Goal: Transaction & Acquisition: Purchase product/service

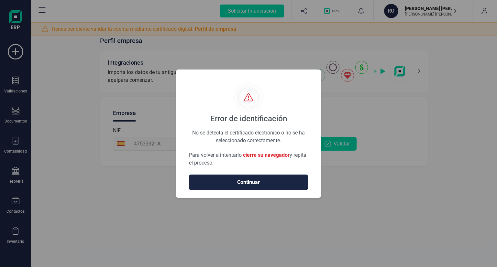
click at [268, 183] on span "Continuar" at bounding box center [249, 183] width 106 height 8
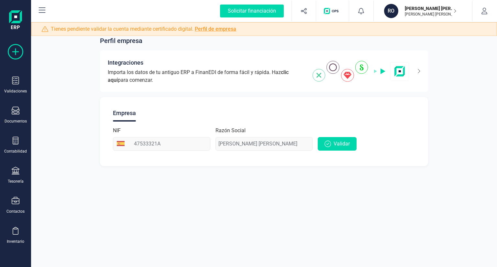
click at [19, 51] on icon at bounding box center [16, 52] width 16 height 16
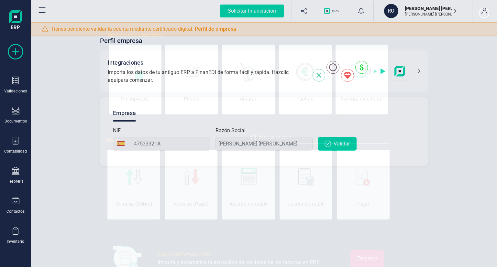
scroll to position [0, 32]
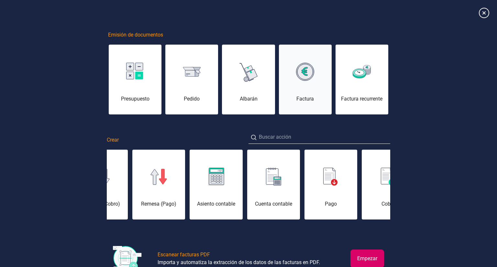
click at [302, 87] on div "Factura" at bounding box center [305, 83] width 53 height 39
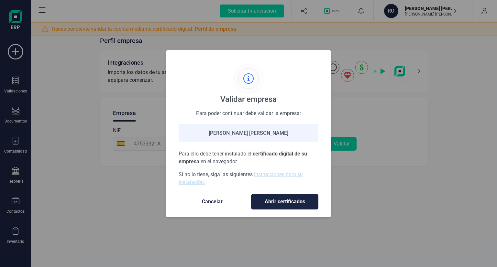
click at [216, 201] on span "Cancelar" at bounding box center [212, 202] width 54 height 8
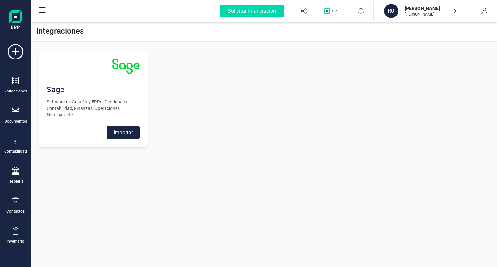
click at [119, 132] on button "Importar" at bounding box center [123, 133] width 33 height 14
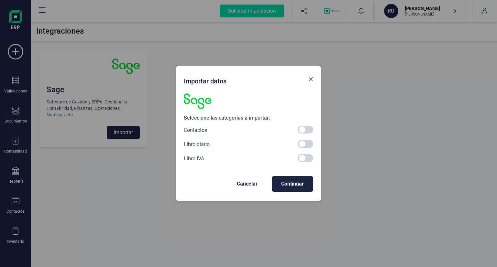
click at [308, 79] on button "Close" at bounding box center [311, 79] width 10 height 10
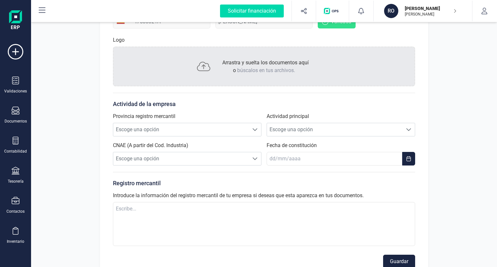
scroll to position [130, 0]
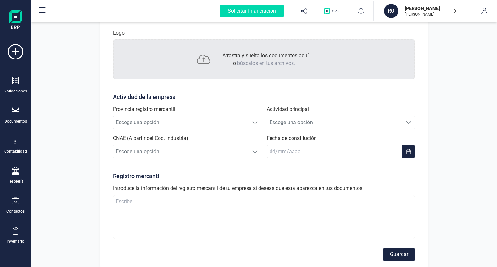
click at [177, 123] on span "Escoge una opción" at bounding box center [181, 122] width 136 height 13
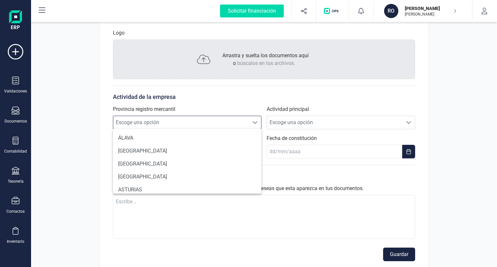
scroll to position [4, 28]
click at [177, 123] on span "Escoge una opción" at bounding box center [181, 122] width 136 height 13
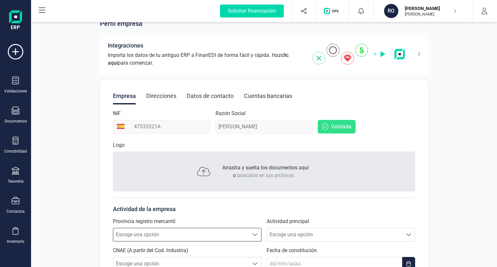
scroll to position [0, 0]
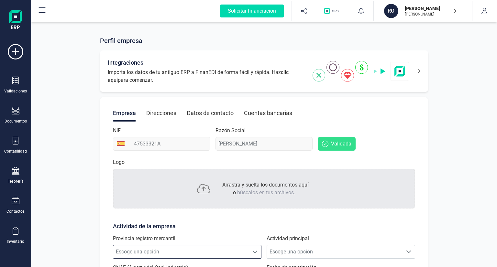
click at [422, 75] on div "Integraciones Importa los datos de tu antiguo ERP a FinanEDI de forma fácil y r…" at bounding box center [264, 71] width 328 height 41
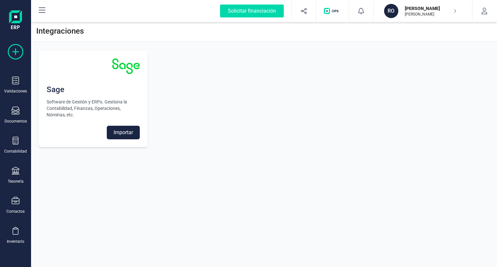
click at [17, 49] on icon at bounding box center [16, 52] width 16 height 16
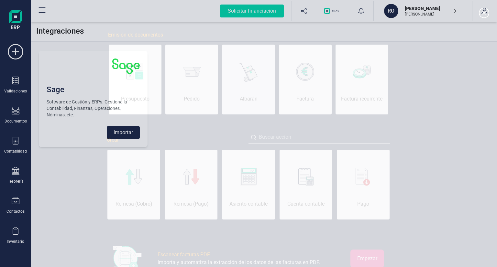
scroll to position [0, 32]
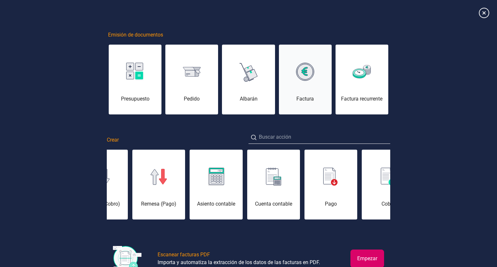
click at [324, 83] on div "Factura" at bounding box center [305, 83] width 53 height 39
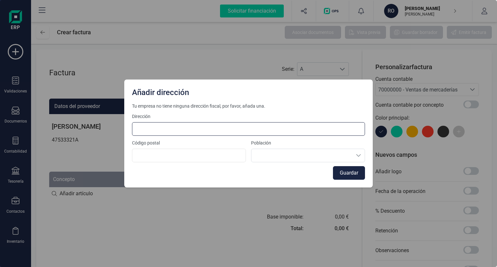
click at [182, 135] on input at bounding box center [248, 129] width 233 height 14
type input "[STREET_ADDRESS]"
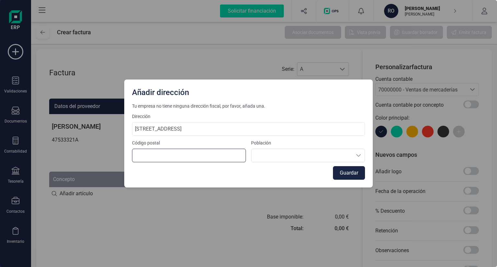
type input "28936"
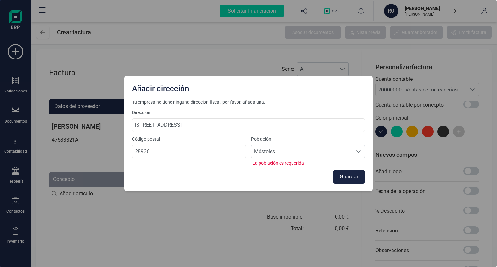
click at [293, 173] on div "Guardar" at bounding box center [248, 177] width 233 height 14
click at [352, 179] on button "Guardar" at bounding box center [349, 177] width 32 height 14
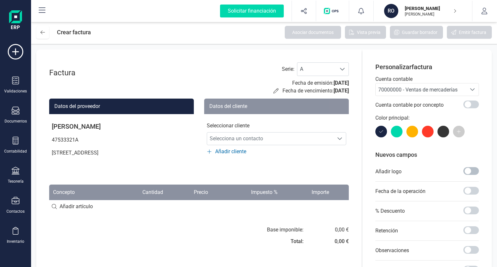
click at [465, 171] on span at bounding box center [472, 171] width 16 height 8
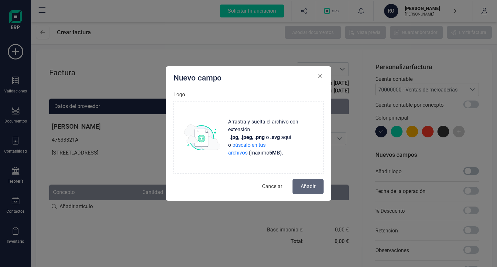
scroll to position [4, 2]
click at [275, 187] on span "Cancelar" at bounding box center [272, 187] width 20 height 8
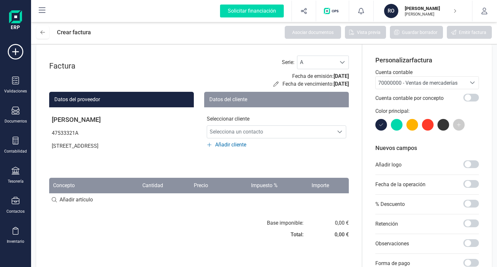
scroll to position [0, 0]
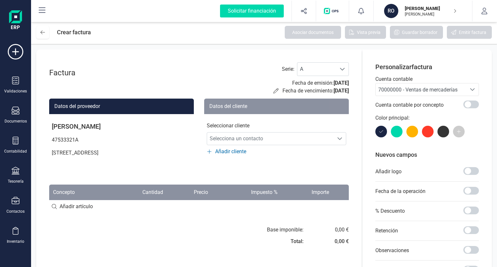
click at [418, 94] on div "70000000 - Ventas de mercaderías" at bounding box center [421, 90] width 85 height 8
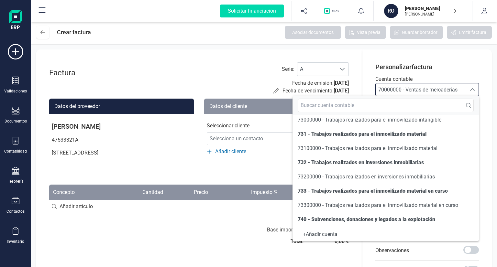
scroll to position [554, 0]
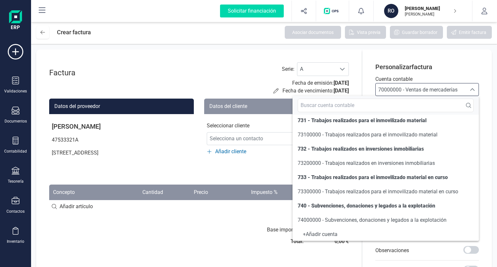
click at [487, 72] on div "Personalizar factura Cuenta contable 70000000 - Ventas de mercaderías 70000000 …" at bounding box center [428, 204] width 130 height 309
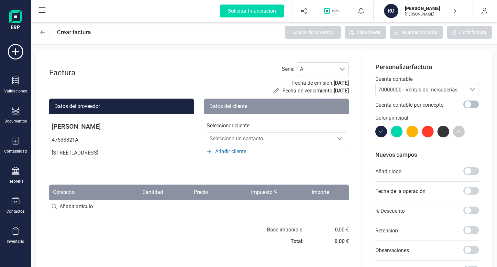
click at [467, 105] on span at bounding box center [472, 105] width 16 height 8
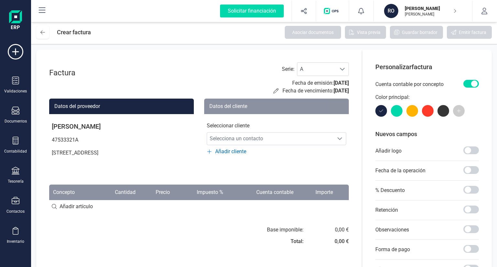
scroll to position [4, 2]
click at [471, 82] on span at bounding box center [472, 84] width 16 height 8
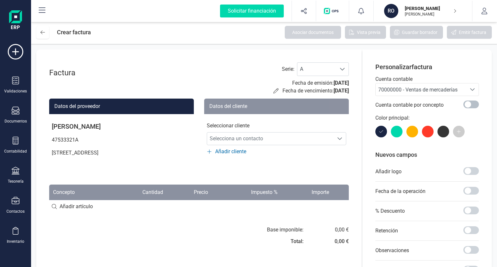
click at [471, 82] on p "Cuenta contable" at bounding box center [428, 79] width 104 height 8
click at [471, 101] on div "Cuenta contable por concepto" at bounding box center [428, 105] width 104 height 18
click at [470, 103] on span at bounding box center [472, 105] width 16 height 8
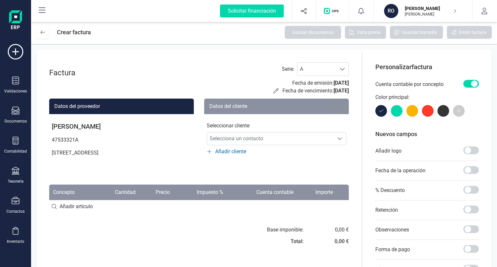
click at [470, 85] on span at bounding box center [472, 84] width 16 height 8
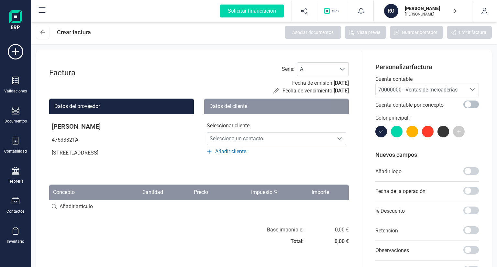
click at [470, 106] on span at bounding box center [472, 105] width 16 height 8
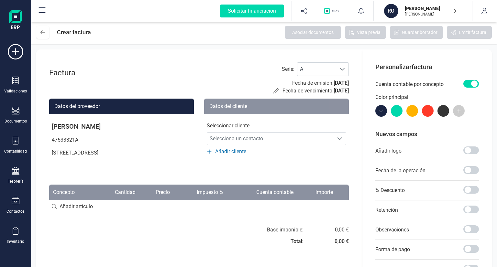
click at [471, 81] on span at bounding box center [472, 84] width 16 height 8
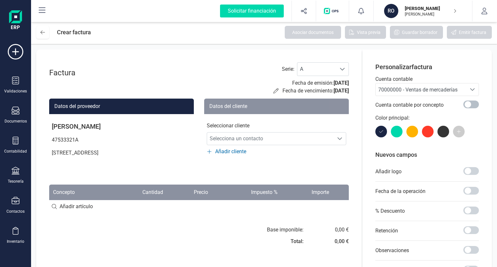
click at [473, 105] on span at bounding box center [472, 105] width 16 height 8
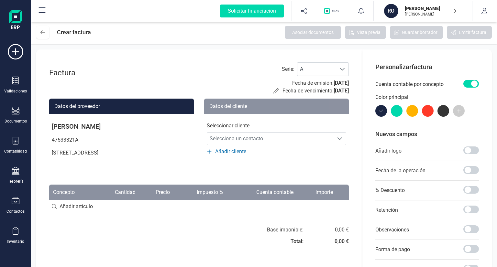
click at [473, 78] on div "Cuenta contable por concepto" at bounding box center [428, 84] width 104 height 18
click at [473, 82] on span at bounding box center [472, 84] width 16 height 8
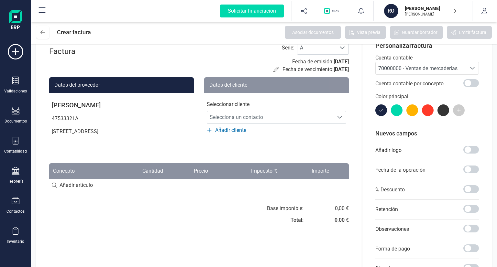
scroll to position [32, 0]
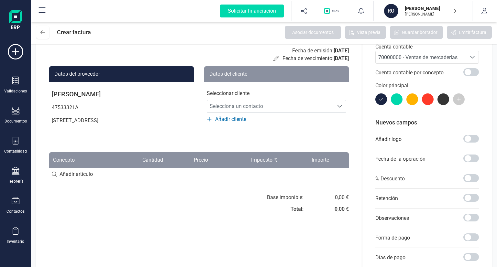
click at [62, 174] on input at bounding box center [199, 174] width 300 height 13
click at [71, 173] on input at bounding box center [199, 174] width 300 height 13
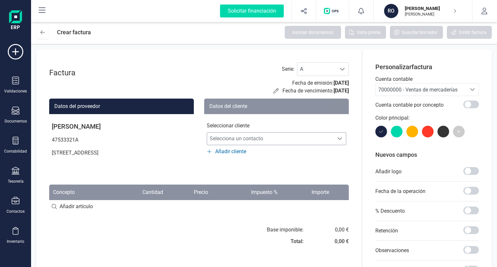
click at [249, 141] on span "Selecciona un contacto" at bounding box center [270, 138] width 127 height 13
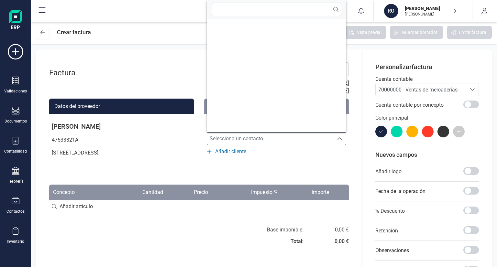
click at [241, 156] on div "Datos del cliente Seleccionar cliente Selecciona un contacto Selecciona un cont…" at bounding box center [276, 135] width 145 height 73
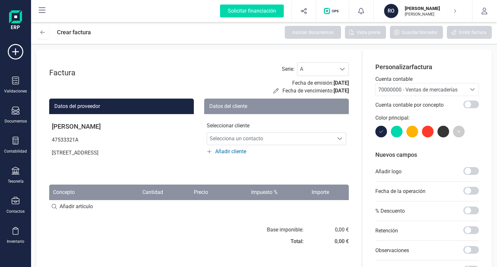
click at [241, 154] on span "Añadir cliente" at bounding box center [230, 152] width 31 height 8
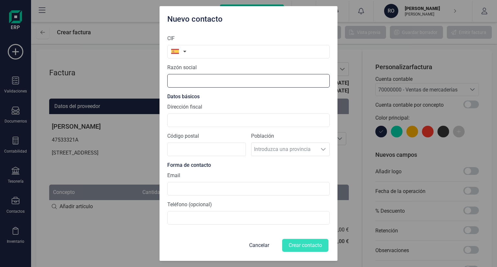
click at [215, 80] on input "text" at bounding box center [248, 81] width 163 height 14
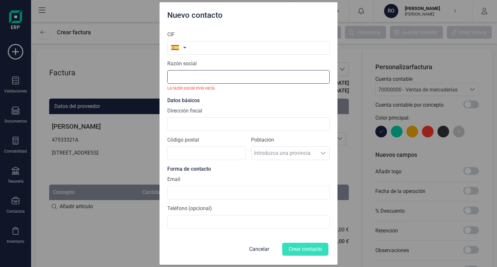
click at [205, 77] on input "text" at bounding box center [248, 77] width 163 height 14
paste input "Sputnik Climbing SL"
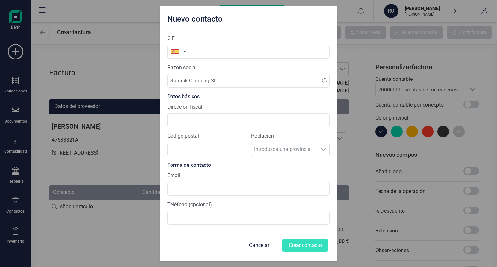
click at [221, 96] on div "Datos básicos" at bounding box center [248, 97] width 163 height 8
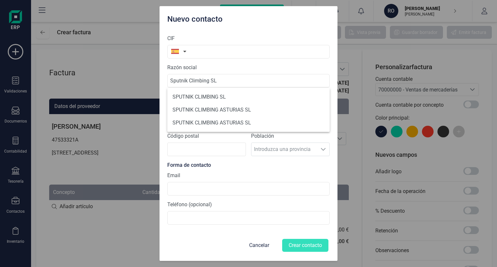
click at [203, 159] on div "Código postal Población Introduzca una provincia Introduzca una provincia" at bounding box center [248, 146] width 163 height 29
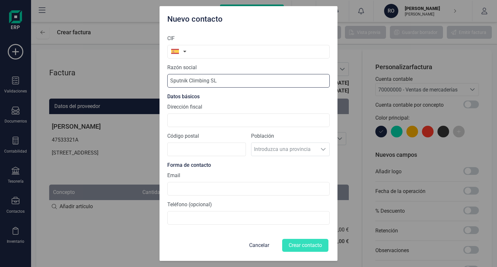
click at [211, 79] on input "Sputnik Climbing SL" at bounding box center [248, 81] width 163 height 14
click at [237, 78] on input "Sputnik Climbing SL" at bounding box center [248, 81] width 163 height 14
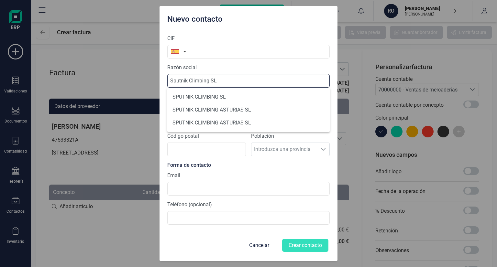
type input "Sputnik Climbing SL"
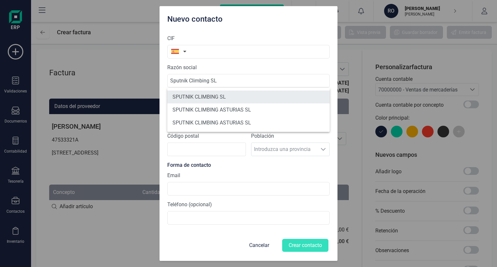
click at [209, 98] on li "SPUTNIK CLIMBING SL" at bounding box center [248, 97] width 163 height 13
type input "B87473815"
type input "SPUTNIK CLIMBING SL"
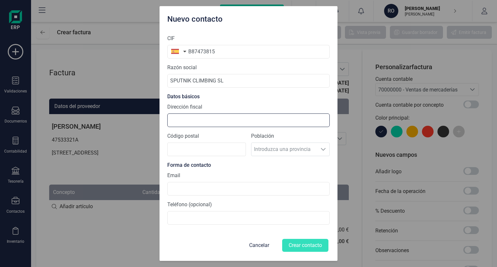
click at [206, 119] on input "Dirección fiscal" at bounding box center [248, 121] width 163 height 14
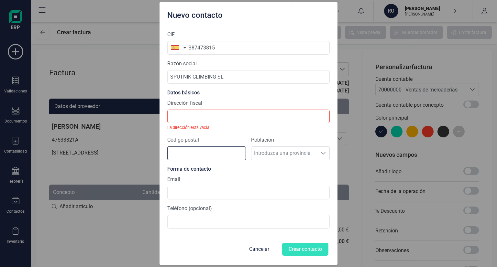
click at [192, 154] on input "Código postal" at bounding box center [206, 154] width 79 height 14
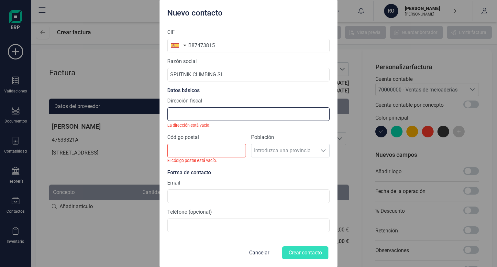
click at [236, 116] on input "Dirección fiscal" at bounding box center [248, 115] width 163 height 14
paste input "[STREET_ADDRESS]"
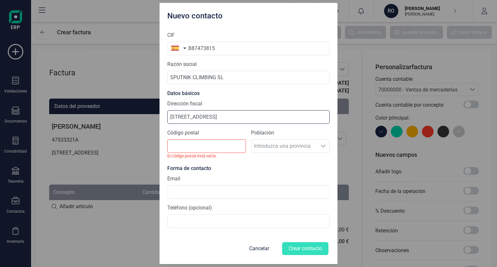
click at [210, 115] on input "[STREET_ADDRESS]" at bounding box center [248, 117] width 163 height 14
drag, startPoint x: 210, startPoint y: 117, endPoint x: 225, endPoint y: 117, distance: 14.3
click at [225, 117] on input "[STREET_ADDRESS]" at bounding box center [248, 117] width 163 height 14
click at [240, 116] on input "[STREET_ADDRESS]" at bounding box center [248, 117] width 163 height 14
click at [241, 117] on input "[STREET_ADDRESS]" at bounding box center [248, 117] width 163 height 14
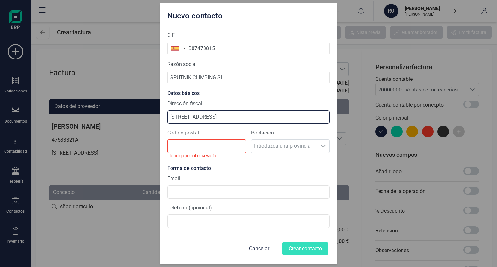
click at [241, 117] on input "[STREET_ADDRESS]" at bounding box center [248, 117] width 163 height 14
drag, startPoint x: 268, startPoint y: 148, endPoint x: 262, endPoint y: 148, distance: 6.2
click at [262, 148] on div "Población Introduzca una provincia Introduzca una provincia" at bounding box center [290, 146] width 79 height 35
click at [266, 146] on div "Población Introduzca una provincia Introduzca una provincia" at bounding box center [290, 146] width 79 height 35
click at [310, 148] on div "Población Introduzca una provincia Introduzca una provincia" at bounding box center [290, 146] width 79 height 35
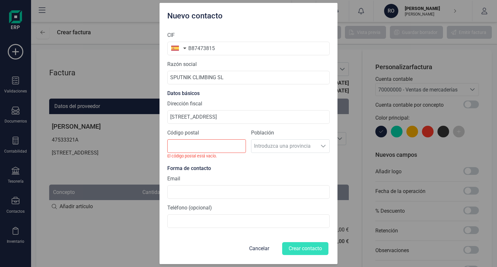
click at [323, 144] on div "Población Introduzca una provincia Introduzca una provincia" at bounding box center [290, 146] width 79 height 35
click at [293, 144] on div "Población Introduzca una provincia Introduzca una provincia" at bounding box center [290, 146] width 79 height 35
click at [221, 147] on input "Código postal" at bounding box center [206, 147] width 79 height 14
click at [215, 118] on input "[STREET_ADDRESS]" at bounding box center [248, 117] width 163 height 14
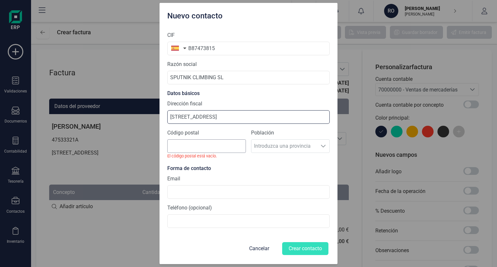
type input "[STREET_ADDRESS]"
paste input "20108"
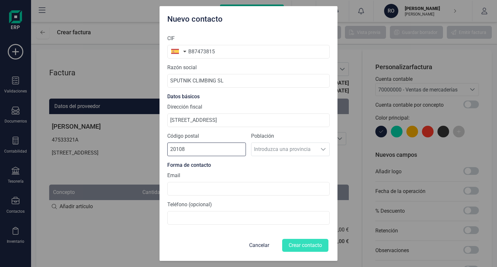
type input "20108"
click at [269, 152] on div "Población Introduzca una provincia Introduzca una provincia" at bounding box center [290, 146] width 79 height 29
click at [299, 132] on section "CIF B87473815 Razón social SPUTNIK CLIMBING SL Datos básicos Dirección fiscal […" at bounding box center [248, 129] width 163 height 201
click at [248, 125] on input "[STREET_ADDRESS]" at bounding box center [248, 121] width 163 height 14
drag, startPoint x: 256, startPoint y: 120, endPoint x: 211, endPoint y: 122, distance: 45.0
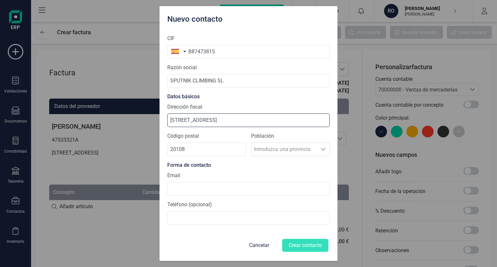
click at [211, 122] on input "[STREET_ADDRESS]" at bounding box center [248, 121] width 163 height 14
type input "[STREET_ADDRESS]"
click at [245, 178] on div "Email" at bounding box center [248, 184] width 163 height 24
click at [298, 145] on div "Población Introduzca una provincia Introduzca una provincia" at bounding box center [290, 146] width 79 height 29
click at [315, 150] on div "Población Introduzca una provincia Introduzca una provincia" at bounding box center [290, 146] width 79 height 29
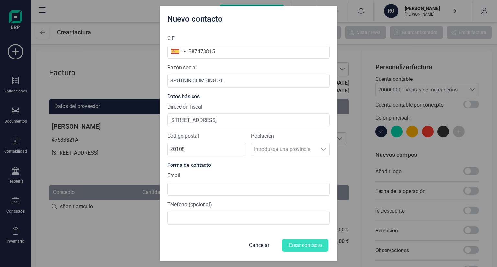
click at [326, 150] on div "Población Introduzca una provincia Introduzca una provincia" at bounding box center [290, 146] width 79 height 29
click at [320, 150] on div "Población Introduzca una provincia Introduzca una provincia" at bounding box center [290, 146] width 79 height 29
click at [286, 178] on div "Email" at bounding box center [248, 184] width 163 height 24
click at [210, 150] on input "20108" at bounding box center [206, 150] width 79 height 14
click at [220, 130] on section "CIF B87473815 Razón social SPUTNIK CLIMBING SL Datos básicos Dirección fiscal […" at bounding box center [248, 129] width 163 height 201
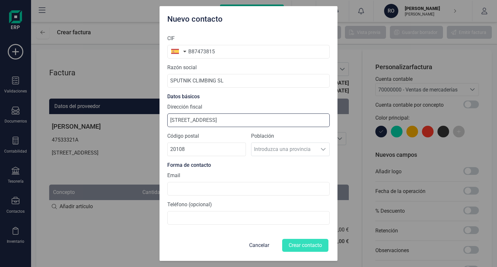
click at [224, 120] on input "[STREET_ADDRESS]" at bounding box center [248, 121] width 163 height 14
click at [265, 131] on section "CIF B87473815 Razón social SPUTNIK CLIMBING SL Datos básicos Dirección fiscal […" at bounding box center [248, 129] width 163 height 201
click at [266, 158] on div "Población Introduzca una provincia Introduzca una provincia" at bounding box center [290, 146] width 79 height 29
click at [206, 141] on div "Código postal 20108" at bounding box center [206, 144] width 79 height 24
click at [172, 150] on input "20108" at bounding box center [206, 150] width 79 height 14
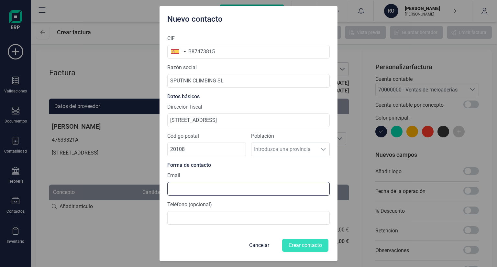
click at [187, 193] on input at bounding box center [248, 189] width 163 height 14
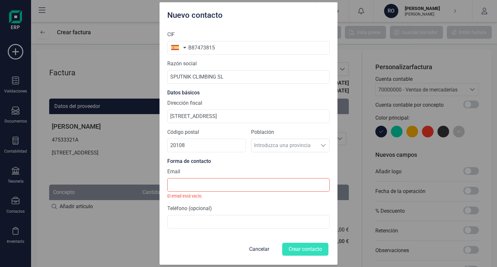
click at [200, 176] on div "Email El email está vacío." at bounding box center [248, 183] width 163 height 31
click at [221, 169] on div "Email El email está vacío." at bounding box center [248, 183] width 163 height 31
click at [233, 156] on div "Código postal 20108 Población Introduzca una provincia Introduzca una provincia" at bounding box center [248, 143] width 163 height 29
click at [184, 172] on div "Email El email está vacío." at bounding box center [248, 183] width 163 height 31
click at [177, 188] on input at bounding box center [248, 185] width 163 height 14
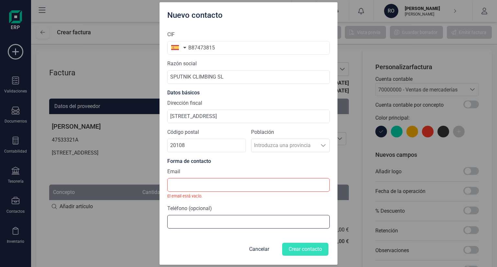
click at [190, 224] on input at bounding box center [248, 222] width 163 height 14
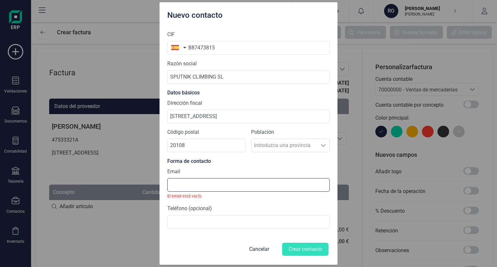
click at [181, 183] on input at bounding box center [248, 185] width 163 height 14
type input "[EMAIL_ADDRESS][DOMAIN_NAME]"
type input "679594613"
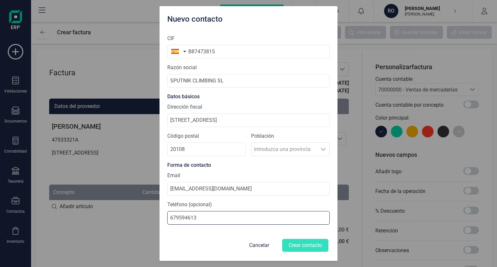
click at [184, 221] on input "679594613" at bounding box center [248, 218] width 163 height 14
click at [184, 178] on div "Email [EMAIL_ADDRESS][DOMAIN_NAME]" at bounding box center [248, 184] width 163 height 24
click at [297, 155] on div "Población Introduzca una provincia Introduzca una provincia" at bounding box center [290, 146] width 79 height 29
click at [300, 152] on div "Población Introduzca una provincia Introduzca una provincia" at bounding box center [290, 146] width 79 height 29
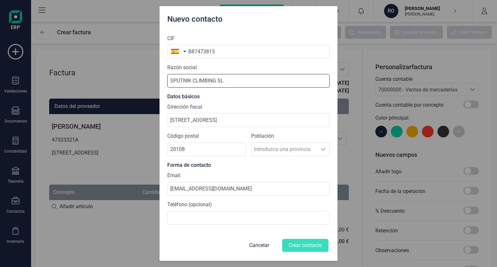
click at [212, 84] on input "SPUTNIK CLIMBING SL" at bounding box center [248, 81] width 163 height 14
click at [211, 130] on section "CIF B87473815 Razón social SPUTNIK CLIMBING SL Datos básicos Dirección fiscal […" at bounding box center [248, 129] width 163 height 201
click at [211, 118] on input "[STREET_ADDRESS]" at bounding box center [248, 121] width 163 height 14
click at [199, 152] on input "20108" at bounding box center [206, 150] width 79 height 14
click at [266, 136] on label "Población" at bounding box center [290, 136] width 79 height 8
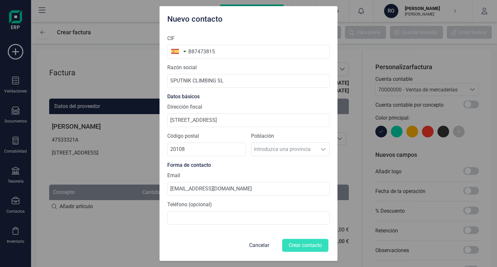
click at [273, 156] on div "Población Introduzca una provincia Introduzca una provincia" at bounding box center [290, 146] width 79 height 29
click at [319, 148] on div "Población Introduzca una provincia Introduzca una provincia" at bounding box center [290, 146] width 79 height 29
click at [187, 152] on input "20108" at bounding box center [206, 150] width 79 height 14
type input "20108"
click at [217, 123] on input "[STREET_ADDRESS]" at bounding box center [248, 121] width 163 height 14
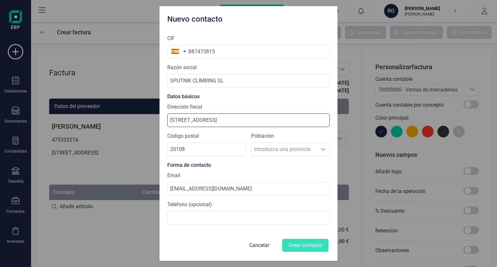
type input "[STREET_ADDRESS]"
click at [271, 147] on div "Población Introduzca una provincia Introduzca una provincia" at bounding box center [290, 146] width 79 height 29
click at [308, 147] on div "Población Introduzca una provincia Introduzca una provincia" at bounding box center [290, 146] width 79 height 29
click at [327, 126] on input "[STREET_ADDRESS]" at bounding box center [248, 121] width 163 height 14
click at [295, 79] on input "SPUTNIK CLIMBING SL" at bounding box center [248, 81] width 163 height 14
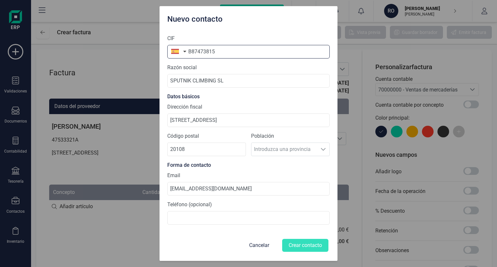
click at [247, 54] on input "B87473815" at bounding box center [248, 52] width 163 height 14
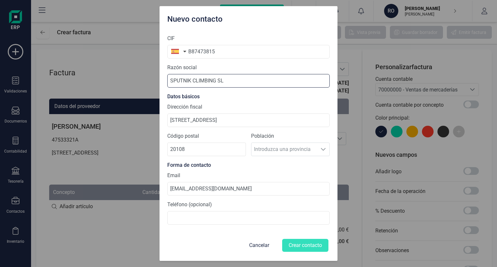
click at [209, 81] on input "SPUTNIK CLIMBING SL" at bounding box center [248, 81] width 163 height 14
drag, startPoint x: 232, startPoint y: 75, endPoint x: 233, endPoint y: 86, distance: 10.4
click at [232, 75] on input "SPUTNIK CLIMBING SL" at bounding box center [248, 81] width 163 height 14
click at [225, 185] on input "[EMAIL_ADDRESS][DOMAIN_NAME]" at bounding box center [248, 189] width 163 height 14
click at [233, 170] on section "CIF B87473815 Razón social SPUTNIK CLIMBING SL Datos básicos Dirección fiscal […" at bounding box center [248, 129] width 163 height 201
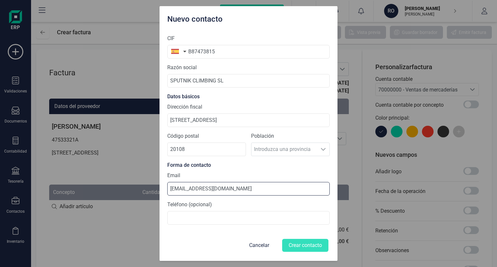
click at [230, 188] on input "[EMAIL_ADDRESS][DOMAIN_NAME]" at bounding box center [248, 189] width 163 height 14
click at [187, 204] on label "Teléfono (opcional)" at bounding box center [189, 205] width 45 height 8
click at [185, 187] on input "[EMAIL_ADDRESS][DOMAIN_NAME]" at bounding box center [248, 189] width 163 height 14
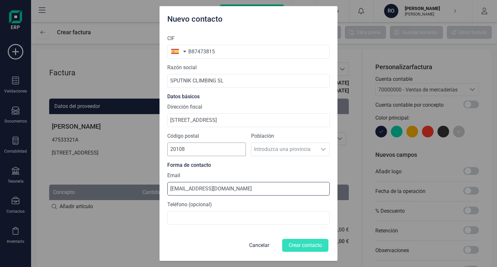
type input "[EMAIL_ADDRESS][DOMAIN_NAME]"
click at [246, 153] on input "20108" at bounding box center [206, 150] width 79 height 14
click at [215, 147] on input "20108" at bounding box center [206, 150] width 79 height 14
type input "20108"
click at [304, 153] on div "Población Introduzca una provincia Introduzca una provincia" at bounding box center [290, 146] width 79 height 29
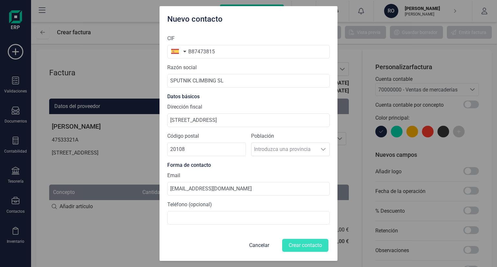
click at [321, 151] on div "Población Introduzca una provincia Introduzca una provincia" at bounding box center [290, 146] width 79 height 29
click at [322, 137] on label "Población" at bounding box center [290, 136] width 79 height 8
click at [267, 128] on section "CIF B87473815 Razón social SPUTNIK CLIMBING SL Datos básicos Dirección fiscal […" at bounding box center [248, 129] width 163 height 201
click at [219, 117] on input "[STREET_ADDRESS]" at bounding box center [248, 121] width 163 height 14
click at [199, 121] on input "[STREET_ADDRESS]" at bounding box center [248, 121] width 163 height 14
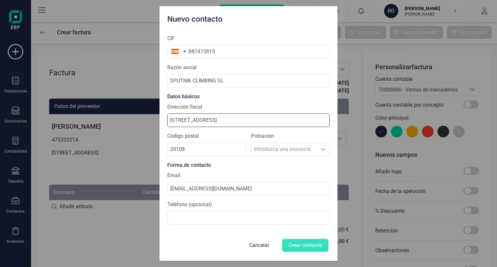
click at [232, 120] on input "[STREET_ADDRESS]" at bounding box center [248, 121] width 163 height 14
drag, startPoint x: 284, startPoint y: 115, endPoint x: 202, endPoint y: 116, distance: 81.6
click at [202, 116] on input "C/ La Granja, 100 ghjhjjjjjjjjjjjjjjjjjjjjjjjjjjjjjjjjjjjjjjjjjj" at bounding box center [248, 121] width 163 height 14
type input "C/ La Granja"
click at [263, 245] on button "Cancelar" at bounding box center [260, 246] width 36 height 16
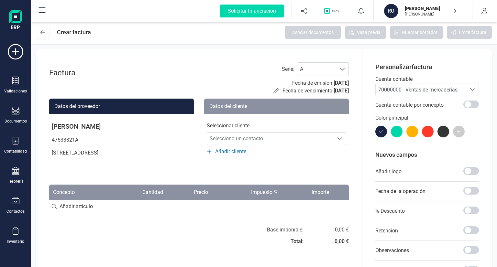
click at [227, 153] on span "Añadir cliente" at bounding box center [230, 152] width 31 height 8
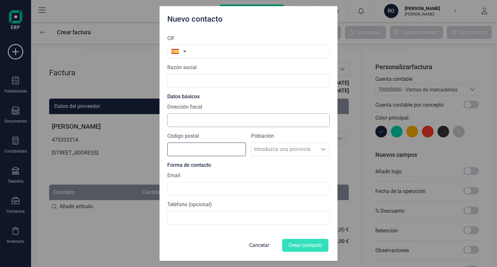
drag, startPoint x: 201, startPoint y: 149, endPoint x: 197, endPoint y: 122, distance: 26.5
click at [201, 149] on input "Código postal" at bounding box center [206, 150] width 79 height 14
click at [196, 113] on div "Dirección fiscal" at bounding box center [248, 115] width 163 height 24
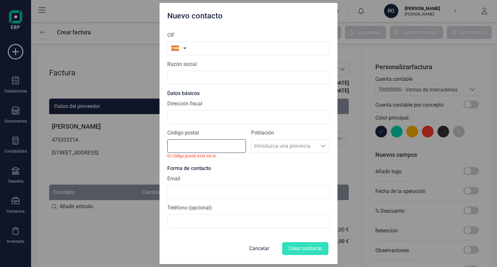
drag, startPoint x: 197, startPoint y: 119, endPoint x: 175, endPoint y: 155, distance: 42.3
click at [175, 155] on div "Código postal El código postal está vacío." at bounding box center [206, 144] width 79 height 30
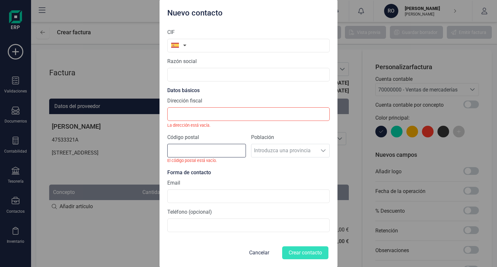
click at [180, 144] on input "Código postal" at bounding box center [206, 151] width 79 height 14
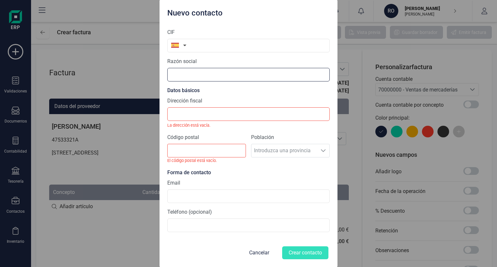
click at [188, 70] on input "text" at bounding box center [248, 75] width 163 height 14
click at [192, 76] on input "çspitutni++" at bounding box center [248, 75] width 163 height 14
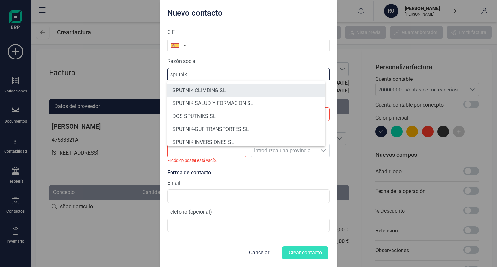
type input "sputnik"
click at [203, 90] on li "SPUTNIK CLIMBING SL" at bounding box center [246, 90] width 158 height 13
type input "B87473815"
type input "SPUTNIK CLIMBING SL"
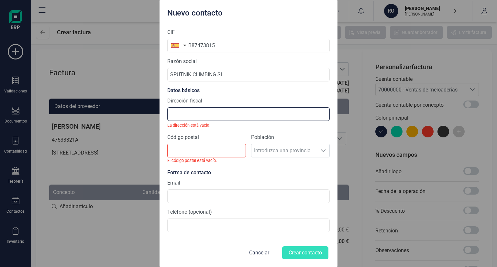
click at [203, 117] on input "Dirección fiscal" at bounding box center [248, 115] width 163 height 14
click at [185, 158] on small "El código postal está vacío." at bounding box center [206, 161] width 79 height 6
click at [186, 151] on input "Código postal" at bounding box center [206, 151] width 79 height 14
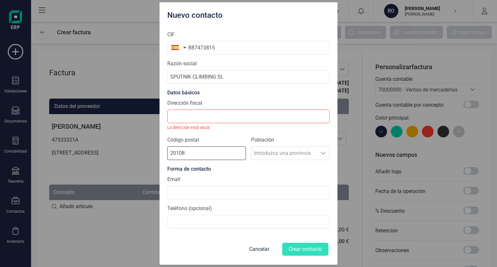
type input "20108"
click at [273, 151] on div "Población Introduzca una provincia Introduzca una provincia" at bounding box center [290, 150] width 79 height 29
click at [308, 133] on section "CIF B87473815 Razón social SPUTNIK CLIMBING SL Datos básicos Dirección fiscal L…" at bounding box center [248, 130] width 163 height 208
click at [206, 125] on small "La dirección está vacía." at bounding box center [248, 128] width 163 height 6
click at [208, 116] on input "Dirección fiscal" at bounding box center [248, 117] width 163 height 14
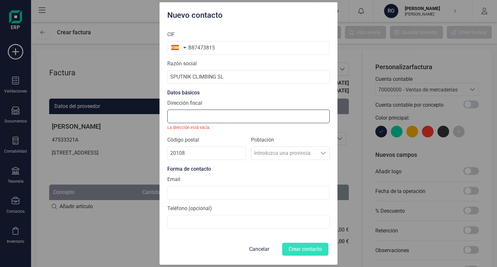
paste input "[STREET_ADDRESS]"
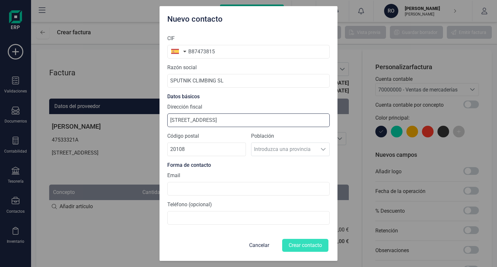
type input "[STREET_ADDRESS]"
click at [235, 107] on div "Dirección fiscal [STREET_ADDRESS]" at bounding box center [248, 115] width 163 height 24
click at [285, 149] on div "Población Introduzca una provincia Introduzca una provincia" at bounding box center [290, 146] width 79 height 29
click at [324, 147] on div "Población Introduzca una provincia Introduzca una provincia" at bounding box center [290, 146] width 79 height 29
click at [325, 149] on div "Población Introduzca una provincia Introduzca una provincia" at bounding box center [290, 146] width 79 height 29
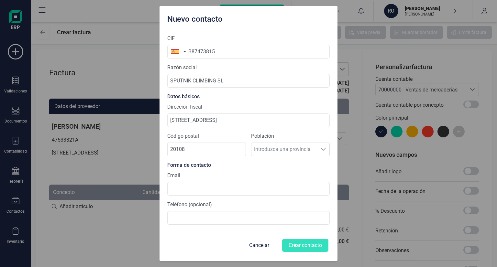
click at [330, 152] on div "Población Introduzca una provincia Introduzca una provincia" at bounding box center [290, 146] width 79 height 29
click at [331, 152] on div "CIF B87473815 Razón social SPUTNIK CLIMBING SL Datos básicos Dirección fiscal […" at bounding box center [249, 145] width 178 height 232
click at [333, 152] on div "CIF B87473815 Razón social SPUTNIK CLIMBING SL Datos básicos Dirección fiscal […" at bounding box center [249, 145] width 178 height 232
click at [201, 183] on input at bounding box center [248, 189] width 163 height 14
type input "[EMAIL_ADDRESS][DOMAIN_NAME]"
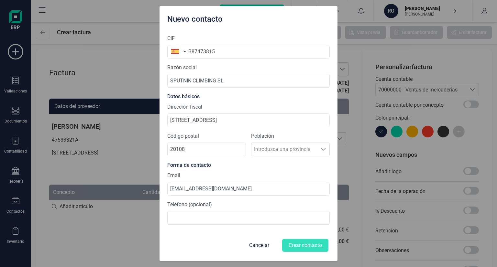
click at [183, 206] on label "Teléfono (opcional)" at bounding box center [189, 205] width 45 height 8
click at [214, 148] on input "20108" at bounding box center [206, 150] width 79 height 14
click at [267, 140] on div "Población Introduzca una provincia Introduzca una provincia" at bounding box center [290, 146] width 79 height 29
click at [271, 150] on div "Población Introduzca una provincia Introduzca una provincia" at bounding box center [290, 146] width 79 height 29
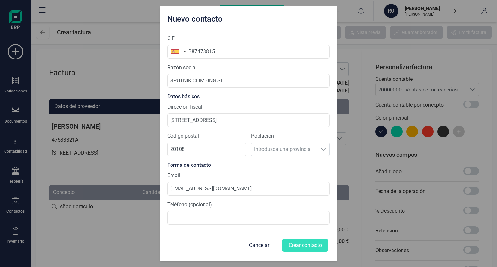
click at [273, 134] on label "Población" at bounding box center [290, 136] width 79 height 8
click at [259, 156] on div "Población Introduzca una provincia Introduzca una provincia" at bounding box center [290, 146] width 79 height 29
click at [338, 152] on div "Nuevo contacto CIF B87473815 Razón social SPUTNIK CLIMBING SL Datos básicos Dir…" at bounding box center [248, 133] width 497 height 267
click at [307, 151] on div "Población Introduzca una provincia Introduzca una provincia" at bounding box center [290, 146] width 79 height 29
click at [309, 150] on div "Población Introduzca una provincia Introduzca una provincia" at bounding box center [290, 146] width 79 height 29
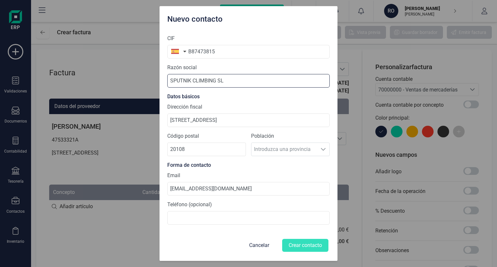
click at [254, 81] on input "SPUTNIK CLIMBING SL" at bounding box center [248, 81] width 163 height 14
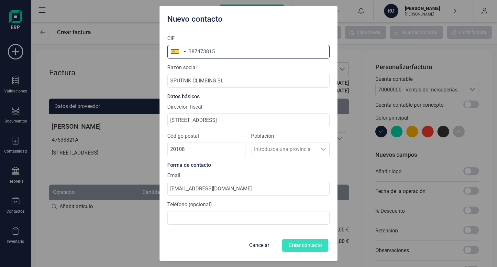
click at [234, 47] on input "B87473815" at bounding box center [248, 52] width 163 height 14
click at [229, 206] on div "Teléfono (opcional)" at bounding box center [248, 213] width 163 height 24
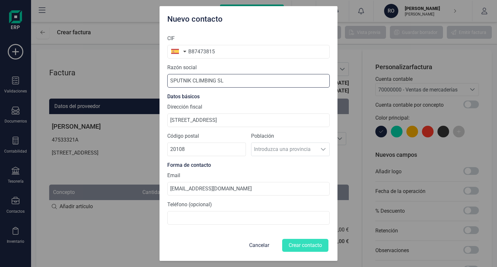
click at [258, 76] on input "SPUTNIK CLIMBING SL" at bounding box center [248, 81] width 163 height 14
click at [215, 120] on input "[STREET_ADDRESS]" at bounding box center [248, 121] width 163 height 14
click at [176, 120] on input "[STREET_ADDRESS]" at bounding box center [248, 121] width 163 height 14
click at [280, 123] on input "[STREET_ADDRESS]" at bounding box center [248, 121] width 163 height 14
click at [266, 140] on label "Población" at bounding box center [290, 136] width 79 height 8
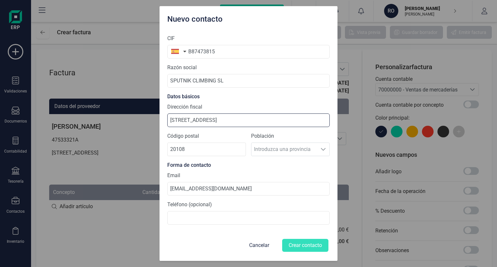
drag, startPoint x: 181, startPoint y: 121, endPoint x: 174, endPoint y: 120, distance: 7.5
click at [174, 120] on input "[STREET_ADDRESS]" at bounding box center [248, 121] width 163 height 14
type input "[STREET_ADDRESS]"
click at [207, 143] on input "20108" at bounding box center [206, 150] width 79 height 14
type input "2"
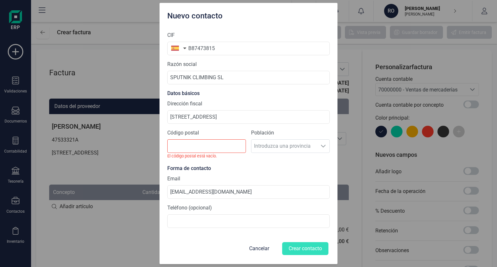
click at [297, 148] on div "Población Introduzca una provincia Introduzca una provincia" at bounding box center [290, 146] width 79 height 35
click at [300, 142] on div "Población Introduzca una provincia Introduzca una provincia" at bounding box center [290, 146] width 79 height 35
click at [324, 151] on div "Población Introduzca una provincia Introduzca una provincia" at bounding box center [290, 146] width 79 height 35
click at [176, 139] on div "Código postal El código postal está vacío." at bounding box center [206, 144] width 79 height 30
click at [177, 140] on input "Código postal" at bounding box center [206, 147] width 79 height 14
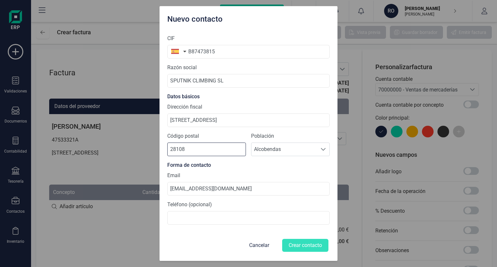
type input "28108"
click at [283, 135] on label "Población" at bounding box center [290, 136] width 79 height 8
click at [305, 245] on button "Crear contacto" at bounding box center [305, 245] width 46 height 13
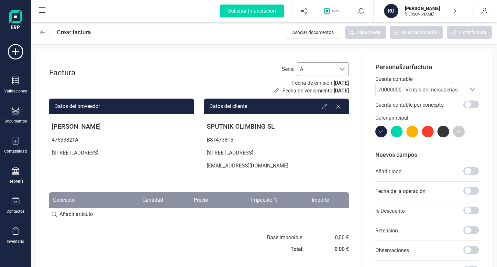
click at [344, 66] on div at bounding box center [342, 69] width 12 height 13
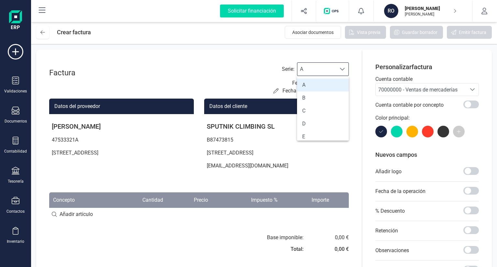
scroll to position [4, 28]
click at [344, 66] on div at bounding box center [342, 69] width 12 height 13
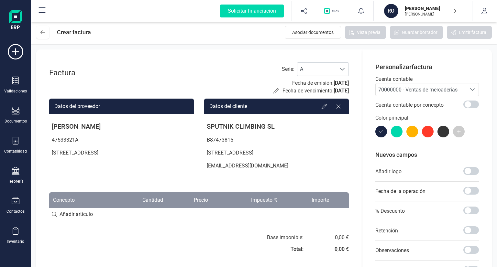
click at [334, 93] on span "[DATE]" at bounding box center [341, 91] width 15 height 6
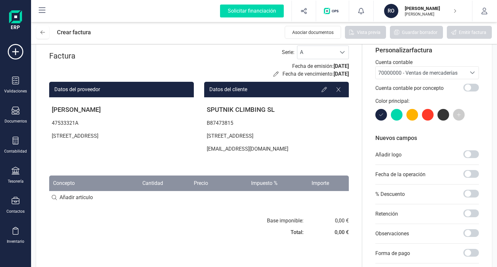
scroll to position [32, 0]
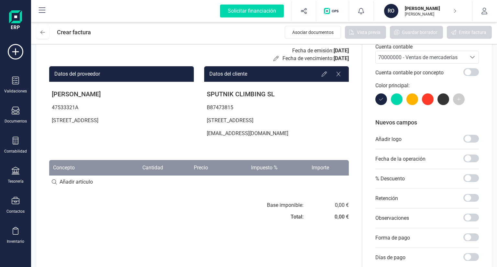
click at [88, 177] on input at bounding box center [199, 182] width 300 height 13
click at [85, 186] on input at bounding box center [199, 182] width 300 height 13
type input "tecnico alcobendas"
click at [163, 183] on div "+ Añadir artículo : tecnico alcobendas" at bounding box center [199, 182] width 300 height 14
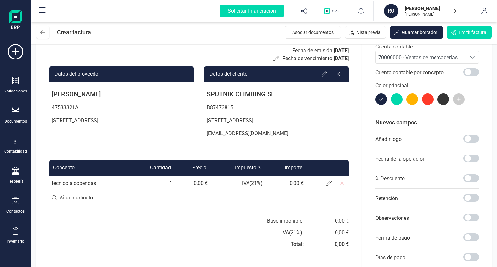
click at [202, 180] on td "0,00 €" at bounding box center [193, 184] width 36 height 16
click at [201, 181] on td "0,00 €" at bounding box center [193, 184] width 36 height 16
click at [188, 186] on td "0,00 €" at bounding box center [193, 184] width 36 height 16
click at [323, 182] on span at bounding box center [329, 183] width 13 height 13
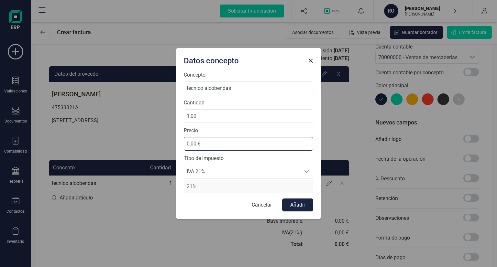
click at [227, 140] on input "0,00 €" at bounding box center [249, 144] width 130 height 14
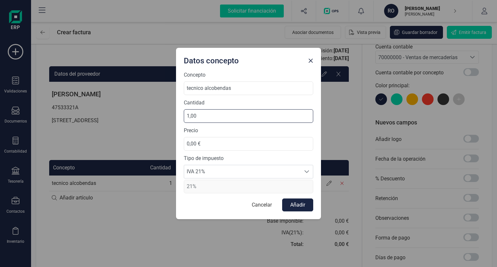
click at [215, 112] on input "1,00" at bounding box center [249, 116] width 130 height 14
click at [135, 185] on div "Datos concepto Concepto tecnico alcobendas Cantidad 1,00 Precio 0,00 € Tipo de …" at bounding box center [248, 133] width 497 height 267
click at [131, 207] on div "Datos concepto Concepto tecnico alcobendas Cantidad 1,00 Precio 0,00 € Tipo de …" at bounding box center [248, 133] width 497 height 267
click at [263, 207] on button "Cancelar" at bounding box center [261, 205] width 33 height 13
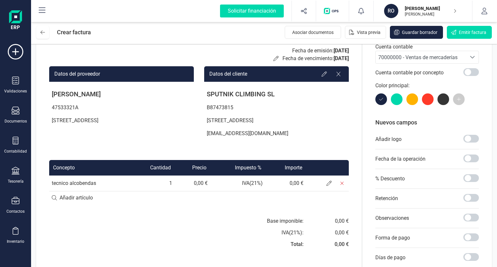
click at [222, 187] on td "IVA ( 21 %)" at bounding box center [237, 184] width 55 height 16
click at [256, 183] on td "IVA ( 21 %)" at bounding box center [237, 184] width 55 height 16
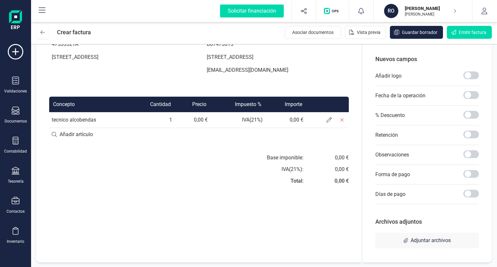
scroll to position [63, 0]
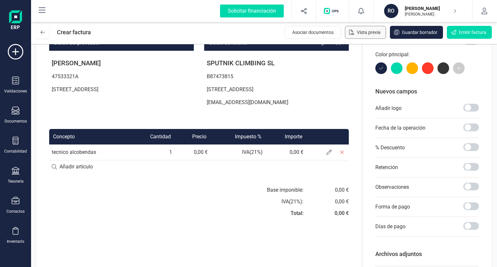
click at [373, 33] on span "Vista previa" at bounding box center [369, 32] width 24 height 6
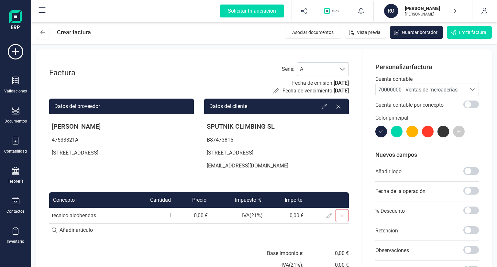
click at [341, 214] on icon at bounding box center [342, 215] width 5 height 5
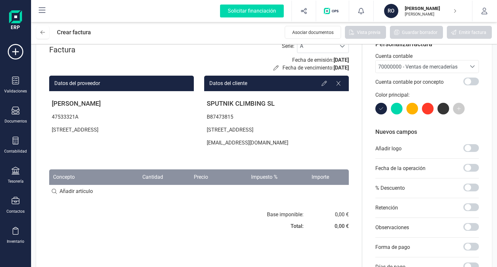
scroll to position [32, 0]
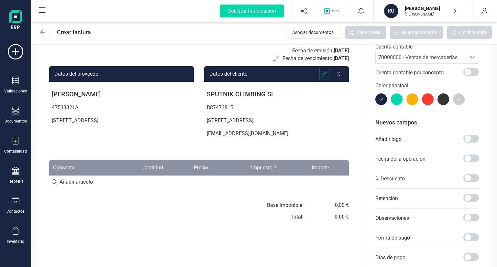
click at [323, 77] on div at bounding box center [324, 74] width 10 height 10
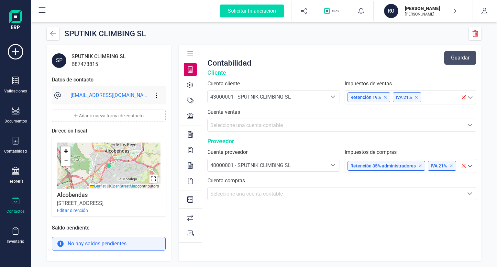
scroll to position [18, 0]
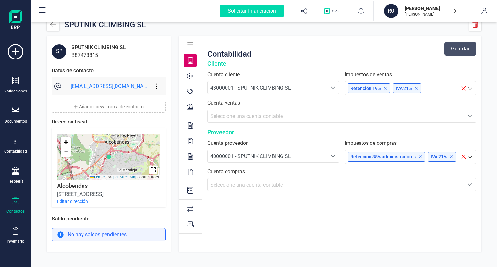
click at [190, 76] on icon at bounding box center [190, 76] width 6 height 6
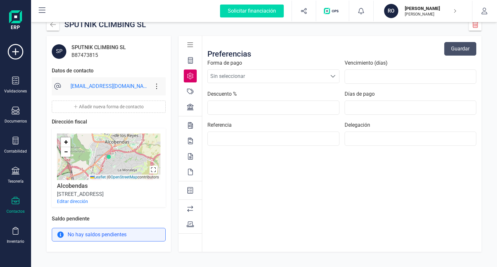
click at [162, 83] on icon at bounding box center [157, 86] width 12 height 7
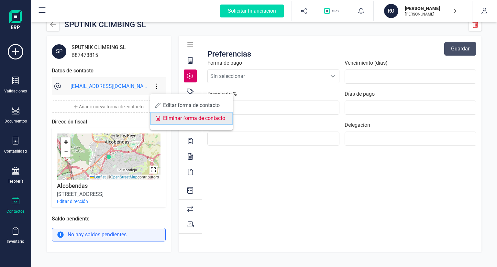
click at [168, 118] on span "Eliminar forma de contacto" at bounding box center [195, 118] width 65 height 5
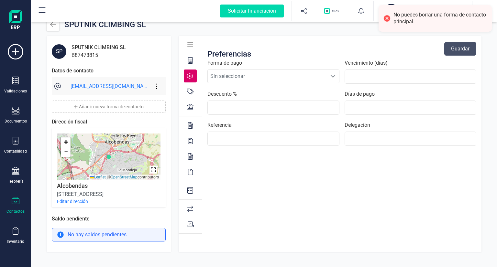
click at [157, 84] on icon at bounding box center [156, 87] width 1 height 6
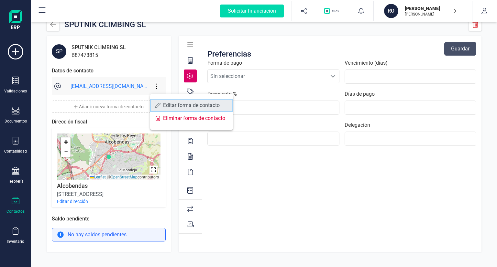
click at [161, 104] on link "Editar forma de contacto" at bounding box center [191, 105] width 83 height 13
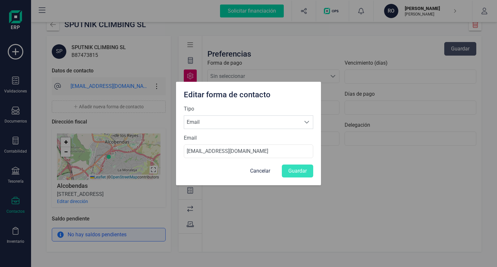
click at [203, 142] on div "Email [EMAIL_ADDRESS][DOMAIN_NAME]" at bounding box center [249, 146] width 130 height 24
click at [214, 119] on span "Email" at bounding box center [242, 122] width 117 height 13
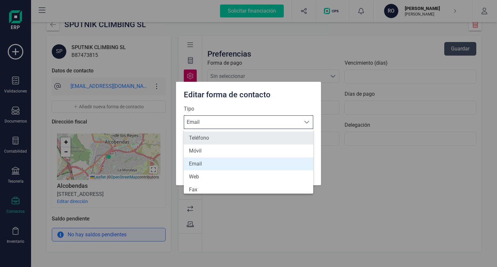
click at [210, 138] on li "Teléfono" at bounding box center [249, 138] width 130 height 13
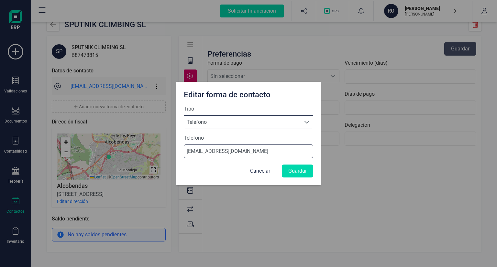
click at [207, 150] on input "[EMAIL_ADDRESS][DOMAIN_NAME]" at bounding box center [249, 152] width 130 height 14
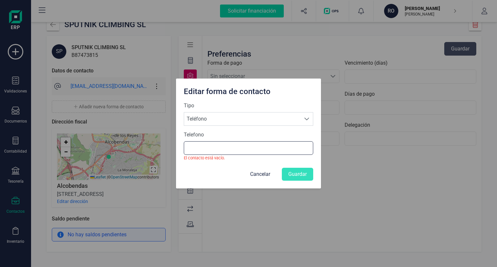
paste input "645 537 282"
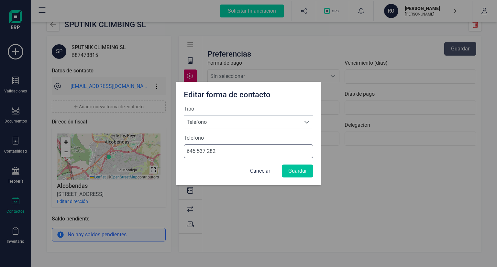
type input "645 537 282"
click at [302, 174] on button "Guardar" at bounding box center [297, 171] width 31 height 13
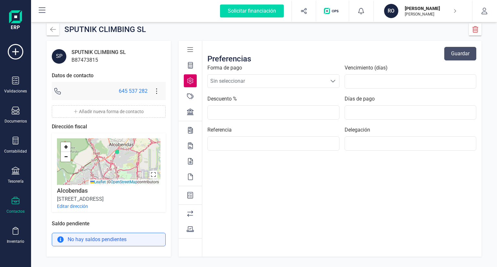
scroll to position [0, 0]
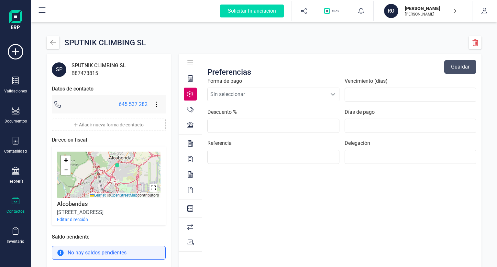
click at [191, 107] on icon at bounding box center [190, 110] width 6 height 6
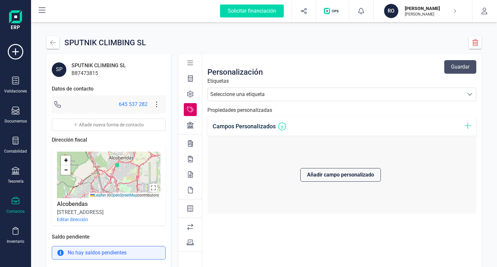
click at [194, 138] on div at bounding box center [190, 143] width 13 height 13
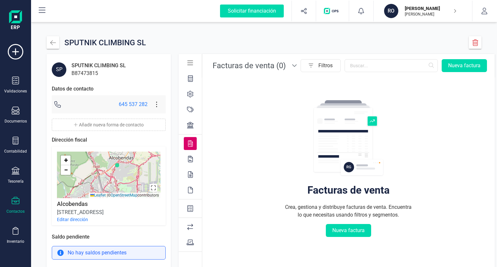
click at [193, 157] on div at bounding box center [190, 159] width 13 height 13
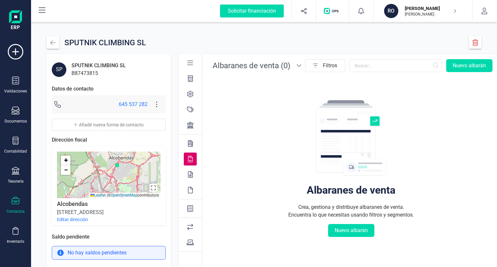
click at [193, 175] on div at bounding box center [190, 174] width 13 height 13
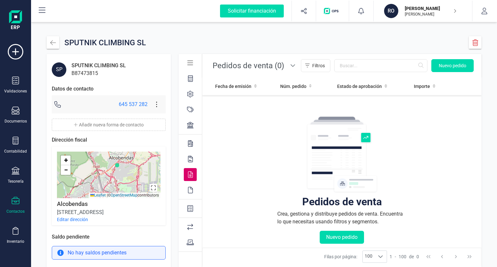
click at [191, 193] on icon at bounding box center [190, 190] width 5 height 6
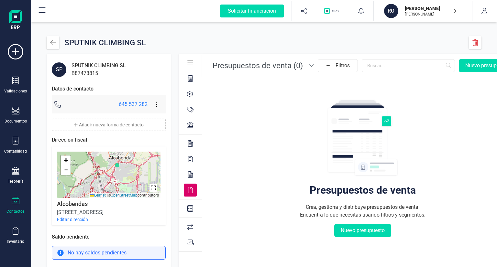
click at [191, 219] on div at bounding box center [191, 195] width 24 height 282
click at [191, 212] on div at bounding box center [190, 208] width 13 height 13
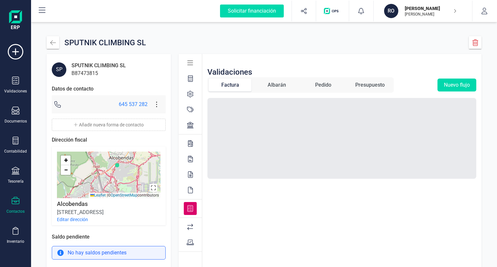
click at [191, 224] on icon at bounding box center [190, 227] width 6 height 6
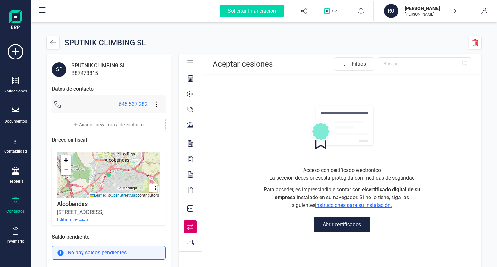
click at [190, 244] on icon at bounding box center [190, 243] width 7 height 6
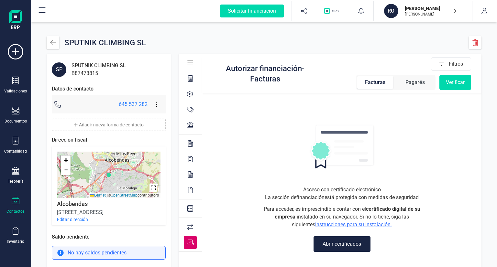
click at [189, 62] on icon at bounding box center [190, 63] width 6 height 6
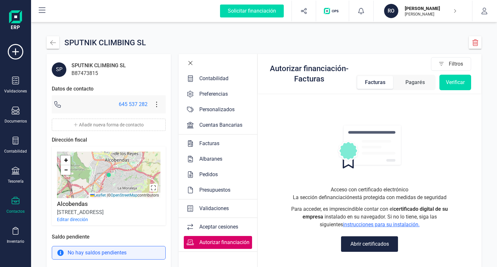
click at [189, 81] on icon at bounding box center [190, 78] width 5 height 6
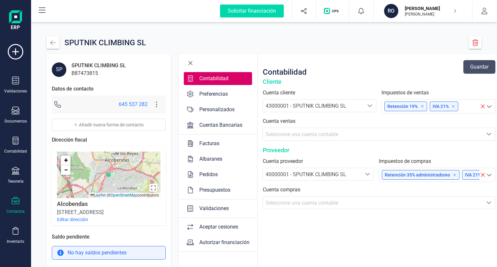
click at [489, 105] on icon at bounding box center [489, 106] width 6 height 6
click at [467, 80] on div "Cliente" at bounding box center [379, 81] width 233 height 9
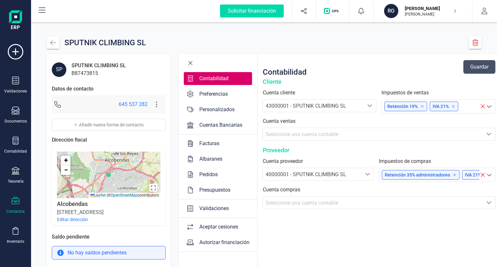
click at [445, 15] on p "[PERSON_NAME]" at bounding box center [431, 14] width 52 height 5
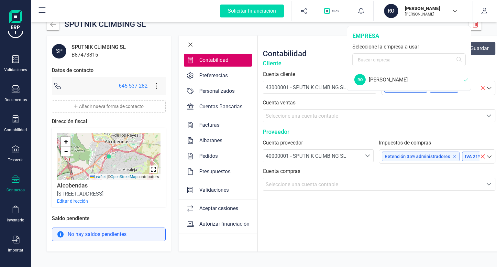
scroll to position [23, 0]
click at [21, 22] on img at bounding box center [15, 20] width 13 height 21
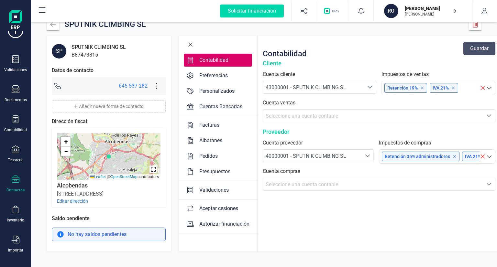
click at [18, 23] on img at bounding box center [15, 20] width 13 height 21
click at [45, 8] on icon at bounding box center [42, 10] width 8 height 8
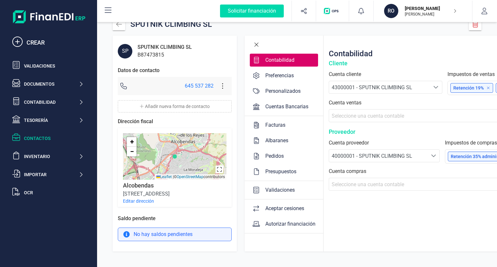
scroll to position [0, 0]
click at [72, 17] on img at bounding box center [49, 16] width 73 height 13
click at [110, 7] on icon at bounding box center [108, 10] width 8 height 8
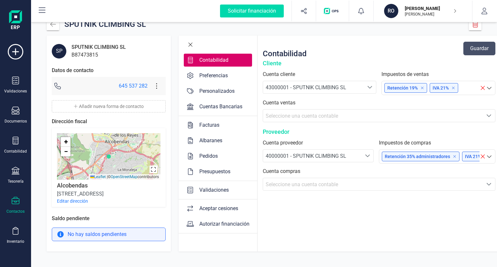
click at [110, 8] on div "Solicitar financiación Importaciones completadas 0 / 0 RO [PERSON_NAME] [PERSON…" at bounding box center [264, 11] width 465 height 21
click at [332, 11] on img "button" at bounding box center [332, 11] width 17 height 6
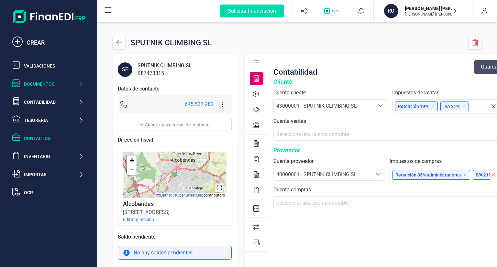
click at [52, 83] on div "Documentos" at bounding box center [51, 84] width 55 height 6
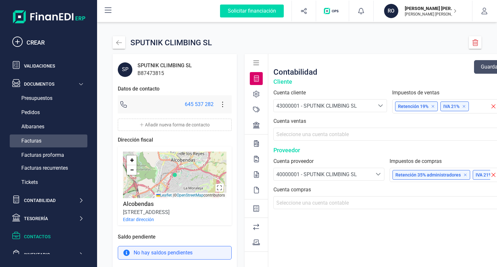
click at [38, 138] on span "Facturas" at bounding box center [31, 141] width 20 height 8
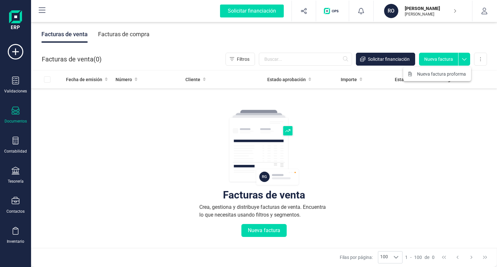
click at [463, 58] on icon at bounding box center [465, 58] width 12 height 10
click at [444, 60] on button "Nueva factura" at bounding box center [438, 59] width 39 height 13
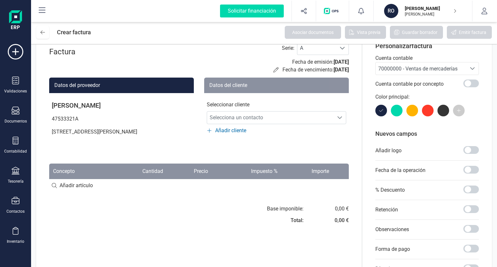
scroll to position [32, 0]
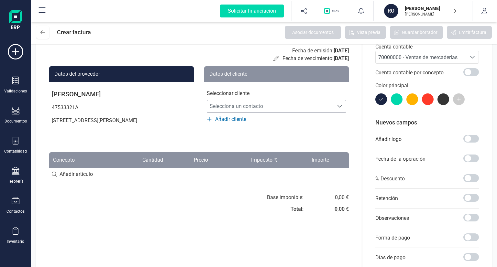
click at [263, 107] on span "Selecciona un contacto" at bounding box center [270, 106] width 127 height 13
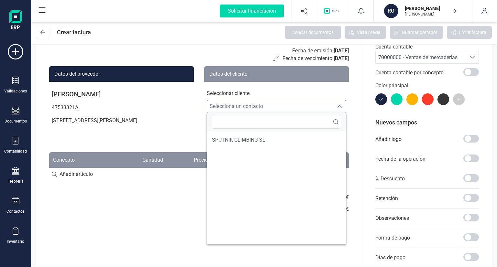
click at [263, 107] on span "Selecciona un contacto" at bounding box center [270, 106] width 127 height 13
